Goal: Check status: Check status

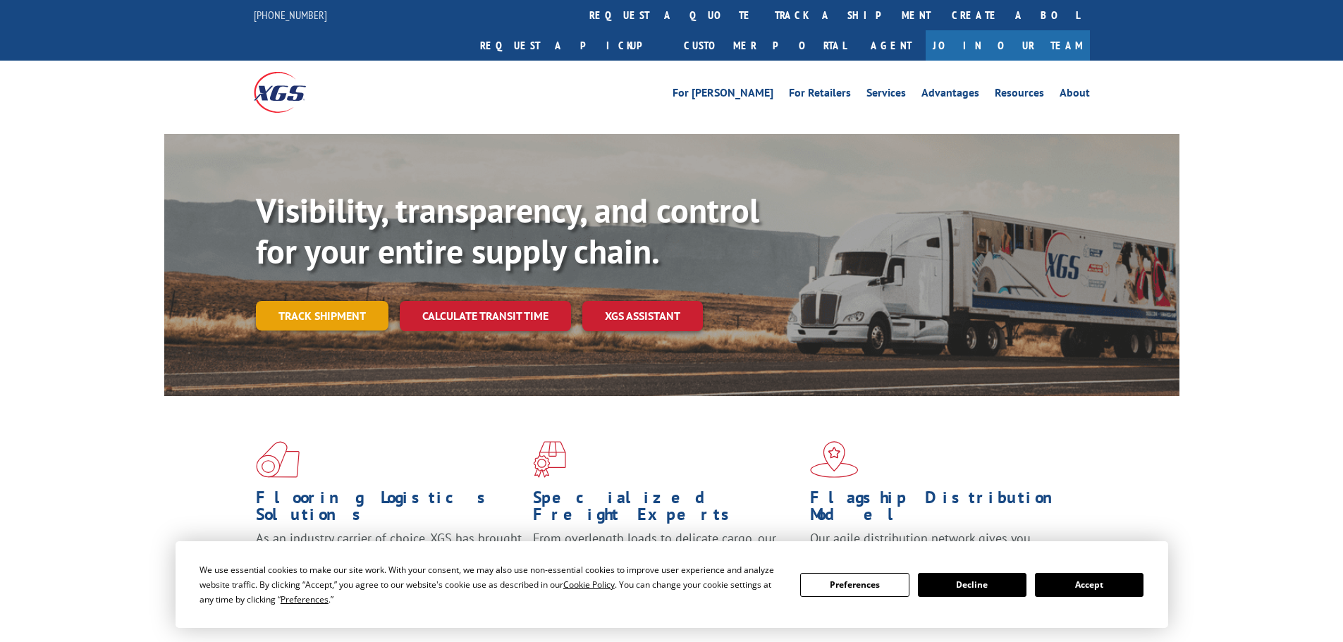
click at [333, 301] on link "Track shipment" at bounding box center [322, 316] width 133 height 30
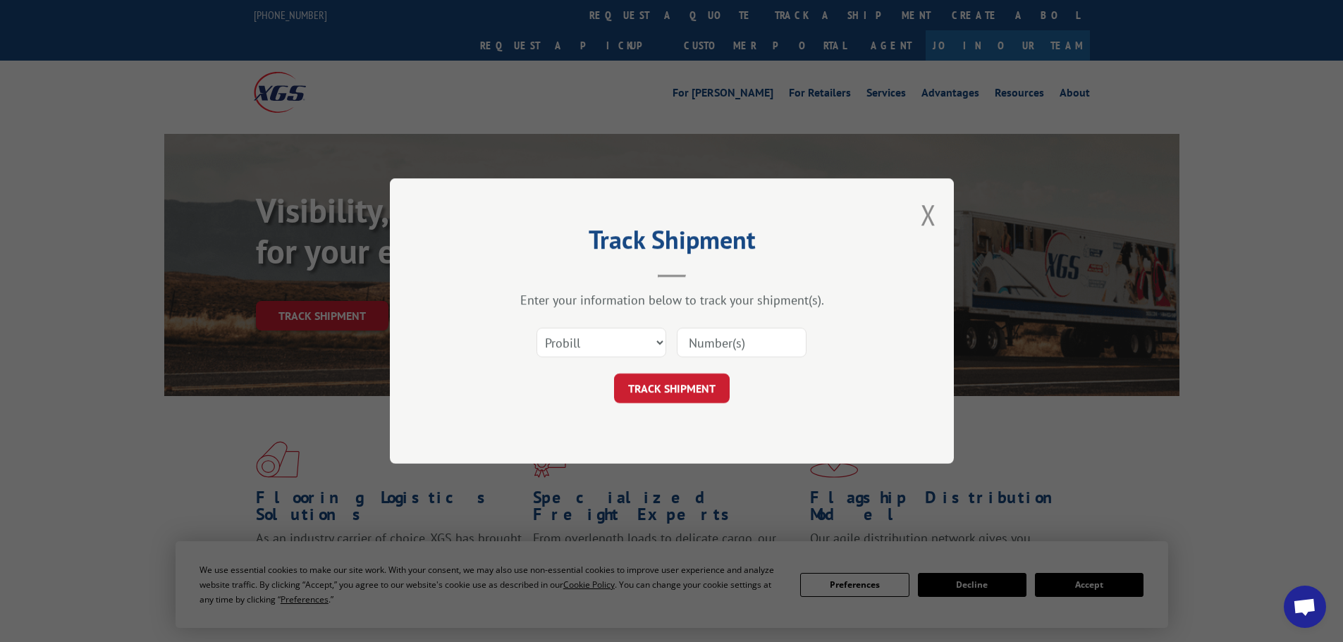
click at [772, 341] on input at bounding box center [742, 343] width 130 height 30
paste input "04000000011534189"
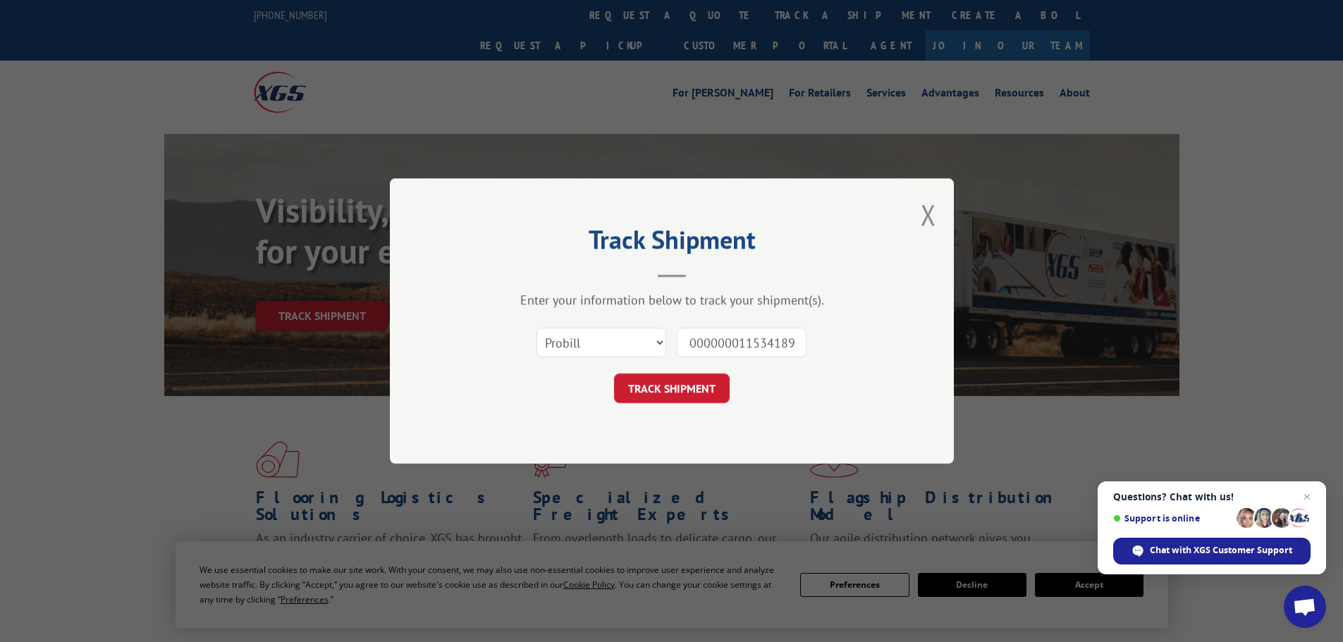
click at [692, 340] on input "04000000011534189" at bounding box center [742, 343] width 130 height 30
type input "000000011534189"
drag, startPoint x: 565, startPoint y: 340, endPoint x: 565, endPoint y: 349, distance: 8.5
click at [565, 340] on select "Select category... Probill BOL PO" at bounding box center [601, 343] width 130 height 30
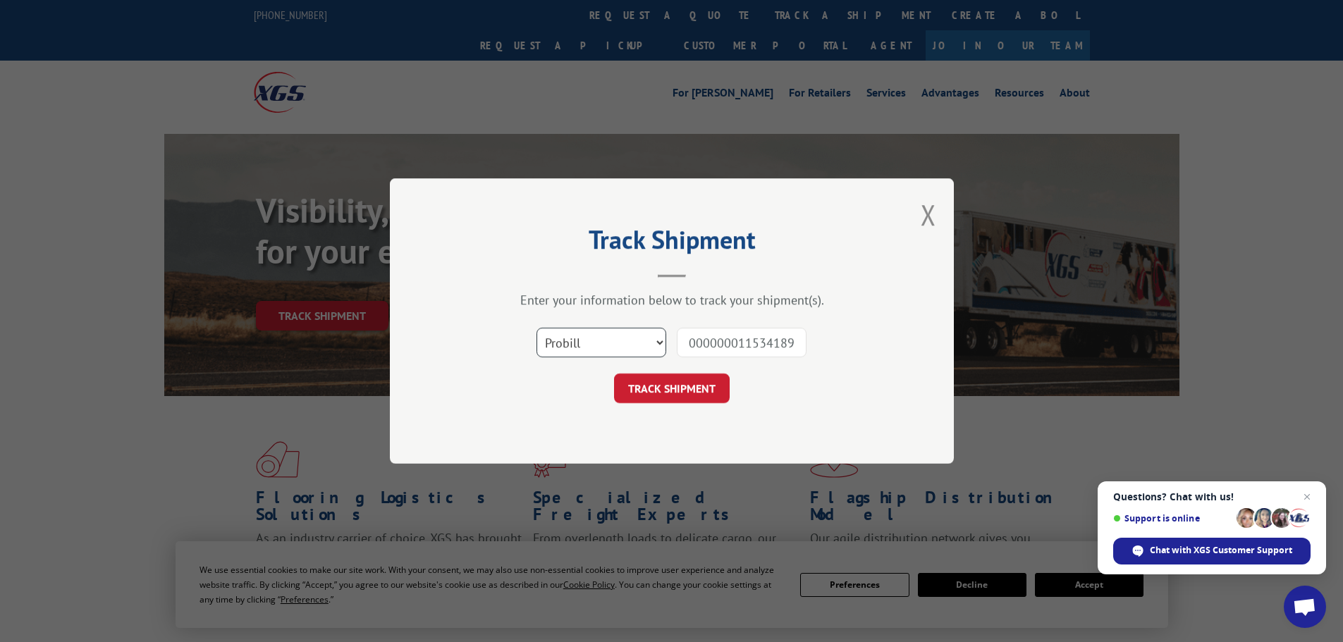
select select "bol"
click at [536, 328] on select "Select category... Probill BOL PO" at bounding box center [601, 343] width 130 height 30
click at [707, 392] on button "TRACK SHIPMENT" at bounding box center [672, 389] width 116 height 30
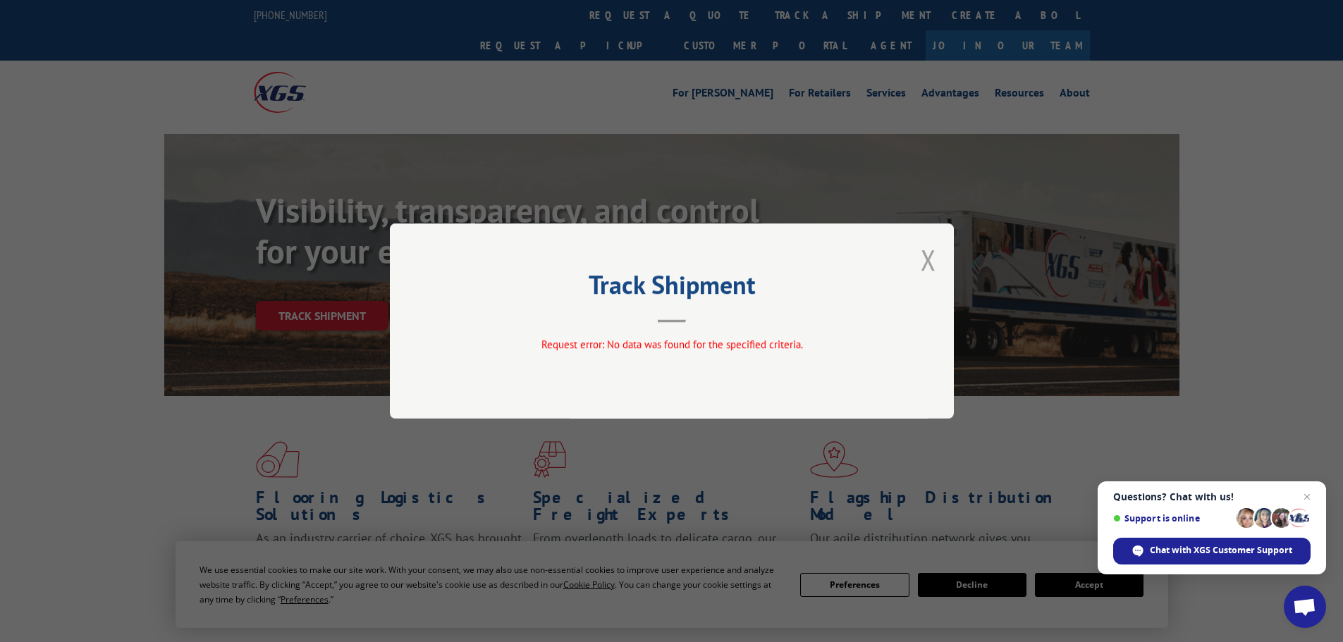
click at [935, 256] on button "Close modal" at bounding box center [929, 259] width 16 height 37
